Goal: Task Accomplishment & Management: Manage account settings

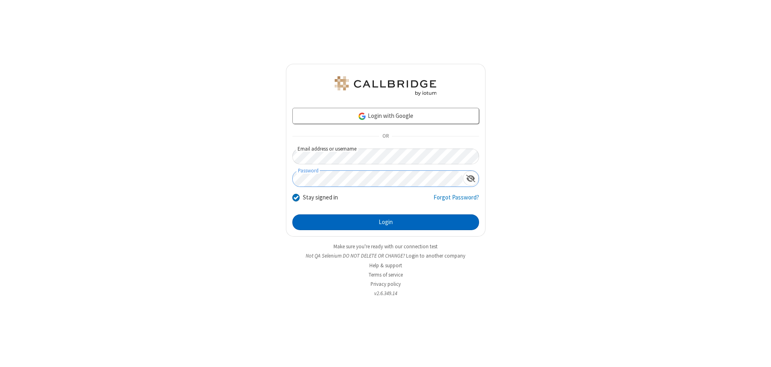
click at [386, 222] on button "Login" at bounding box center [385, 222] width 187 height 16
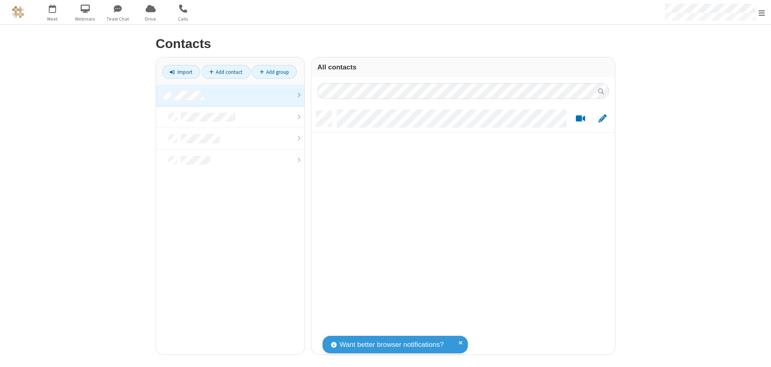
scroll to position [243, 298]
click at [230, 95] on link at bounding box center [230, 96] width 148 height 22
click at [226, 72] on link "Add contact" at bounding box center [226, 72] width 49 height 14
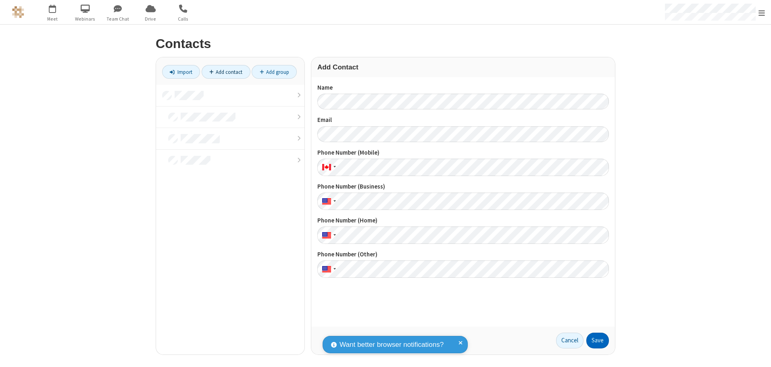
click at [598, 340] on button "Save" at bounding box center [598, 340] width 23 height 16
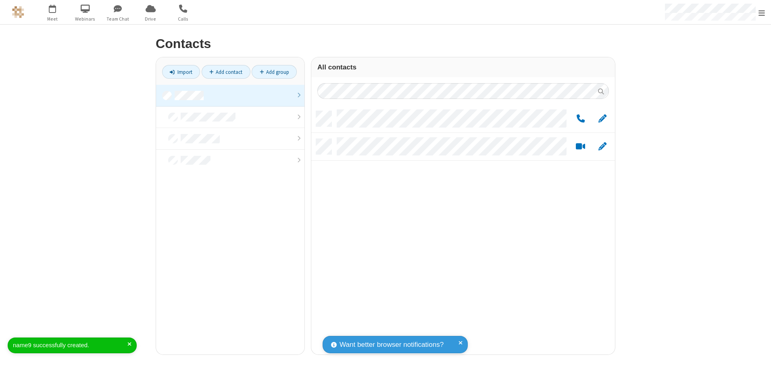
scroll to position [243, 298]
click at [226, 72] on link "Add contact" at bounding box center [226, 72] width 49 height 14
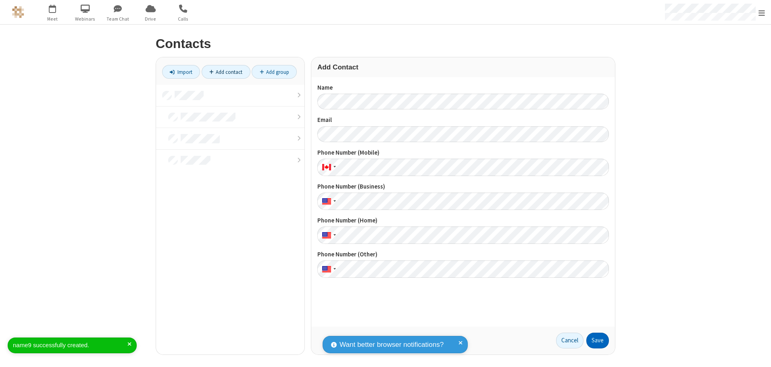
click at [598, 340] on button "Save" at bounding box center [598, 340] width 23 height 16
